Goal: Information Seeking & Learning: Understand process/instructions

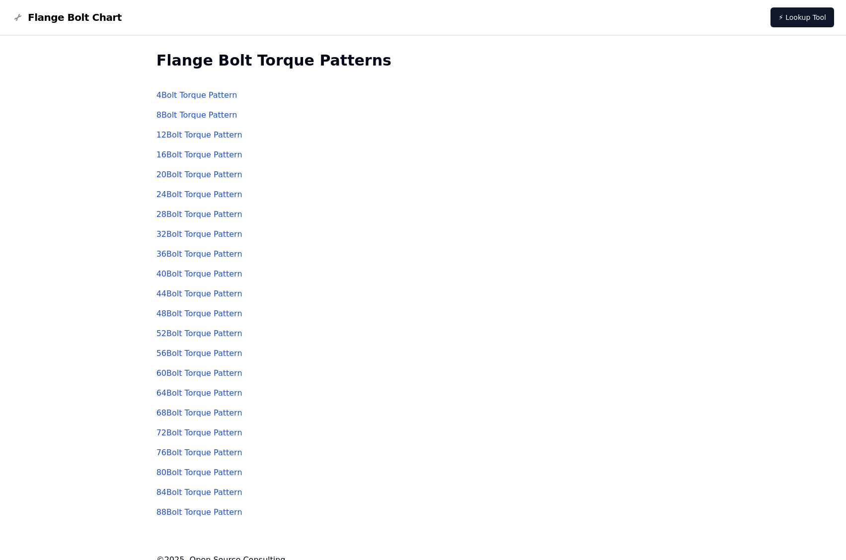
scroll to position [14, 0]
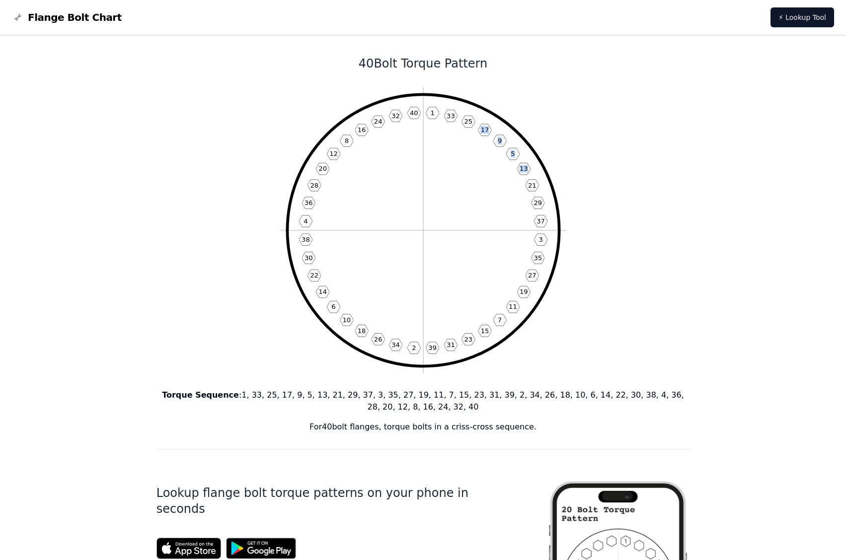
drag, startPoint x: 463, startPoint y: 166, endPoint x: 530, endPoint y: 161, distance: 67.2
click at [530, 161] on icon "1 33 25 17 9 5 13 21 29 37 3 35 27 19 11 7 15 23 31 39 2 34 26 18 10 6 14 22 30…" at bounding box center [423, 230] width 286 height 286
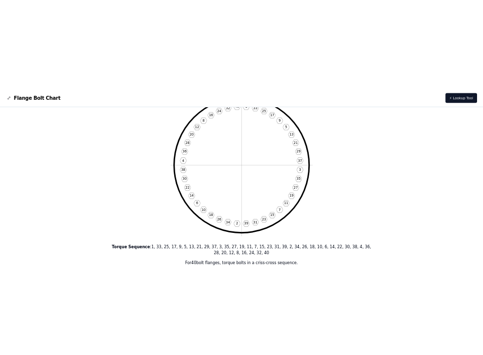
scroll to position [50, 0]
